Goal: Browse casually: Explore the website without a specific task or goal

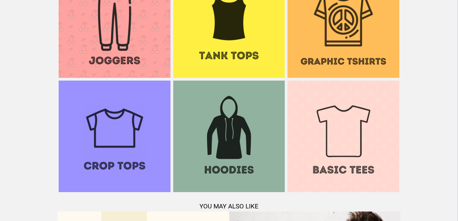
scroll to position [583, 0]
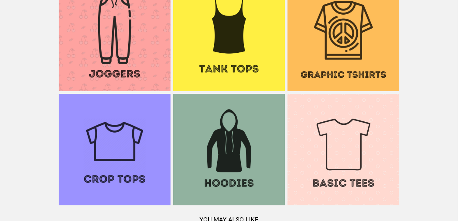
click at [220, 176] on img at bounding box center [229, 150] width 112 height 112
click at [196, 52] on img at bounding box center [229, 36] width 112 height 112
click at [343, 73] on img at bounding box center [343, 36] width 112 height 112
click at [115, 66] on img at bounding box center [115, 36] width 112 height 112
click at [121, 152] on img at bounding box center [115, 150] width 112 height 112
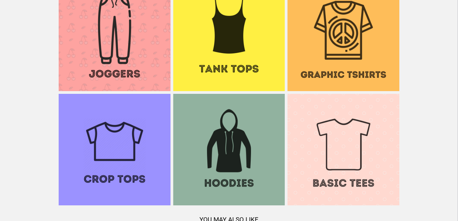
click at [358, 160] on img at bounding box center [343, 150] width 112 height 112
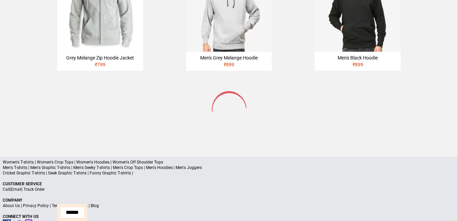
scroll to position [375, 0]
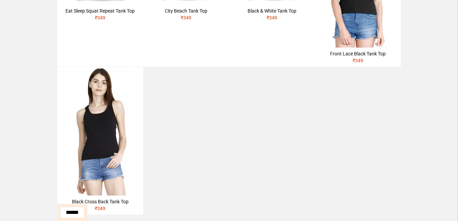
scroll to position [347, 0]
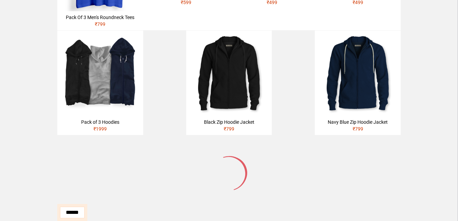
scroll to position [433, 0]
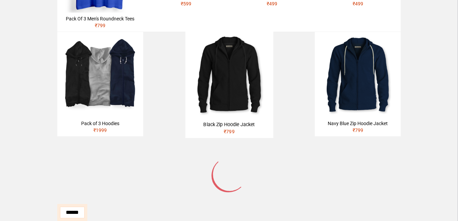
click at [215, 107] on img at bounding box center [229, 75] width 88 height 88
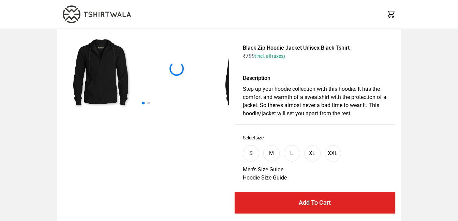
click at [149, 105] on div at bounding box center [146, 103] width 166 height 8
click at [86, 76] on img at bounding box center [101, 72] width 76 height 76
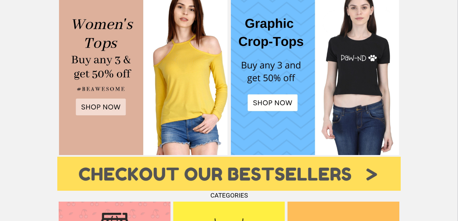
scroll to position [362, 0]
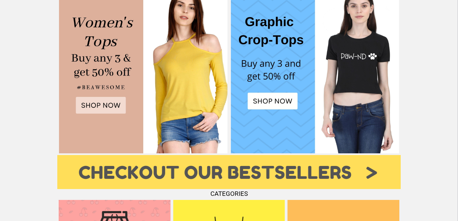
click at [95, 98] on img at bounding box center [143, 69] width 168 height 168
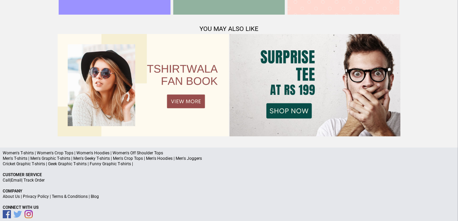
scroll to position [782, 0]
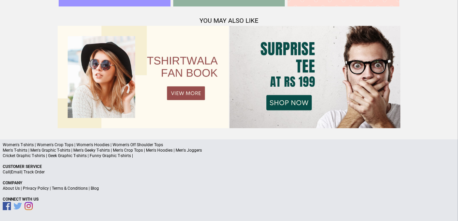
click at [292, 108] on img at bounding box center [314, 77] width 171 height 103
click at [311, 65] on img at bounding box center [314, 77] width 171 height 103
click at [375, 79] on img at bounding box center [314, 77] width 171 height 103
click at [281, 102] on img at bounding box center [314, 77] width 171 height 103
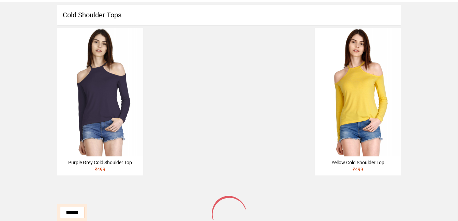
scroll to position [8, 0]
